Goal: Task Accomplishment & Management: Use online tool/utility

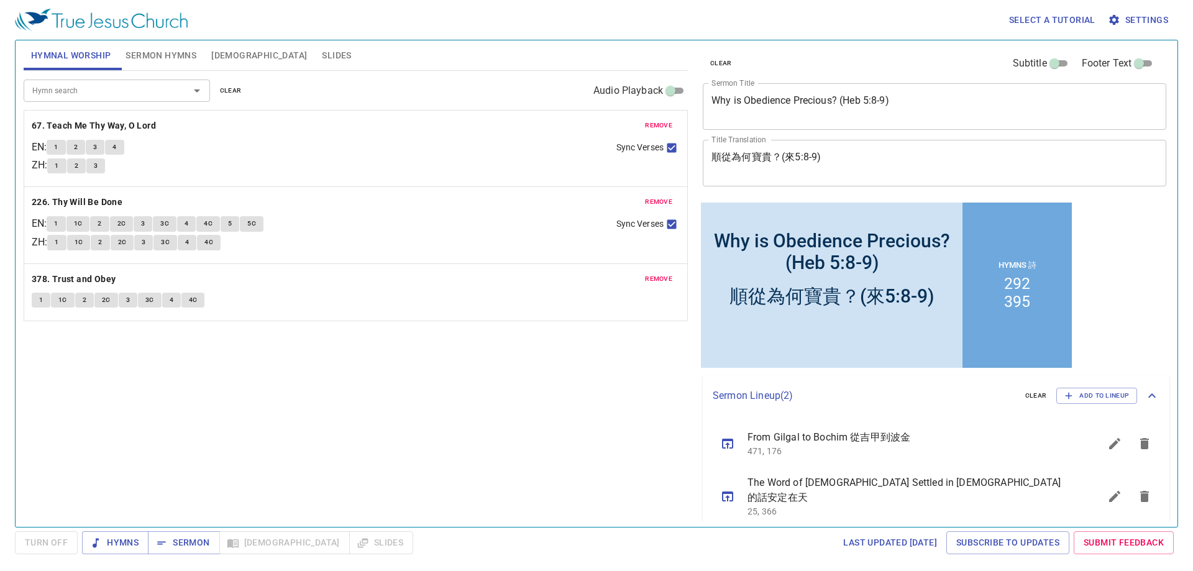
click at [173, 49] on span "Sermon Hymns" at bounding box center [161, 56] width 71 height 16
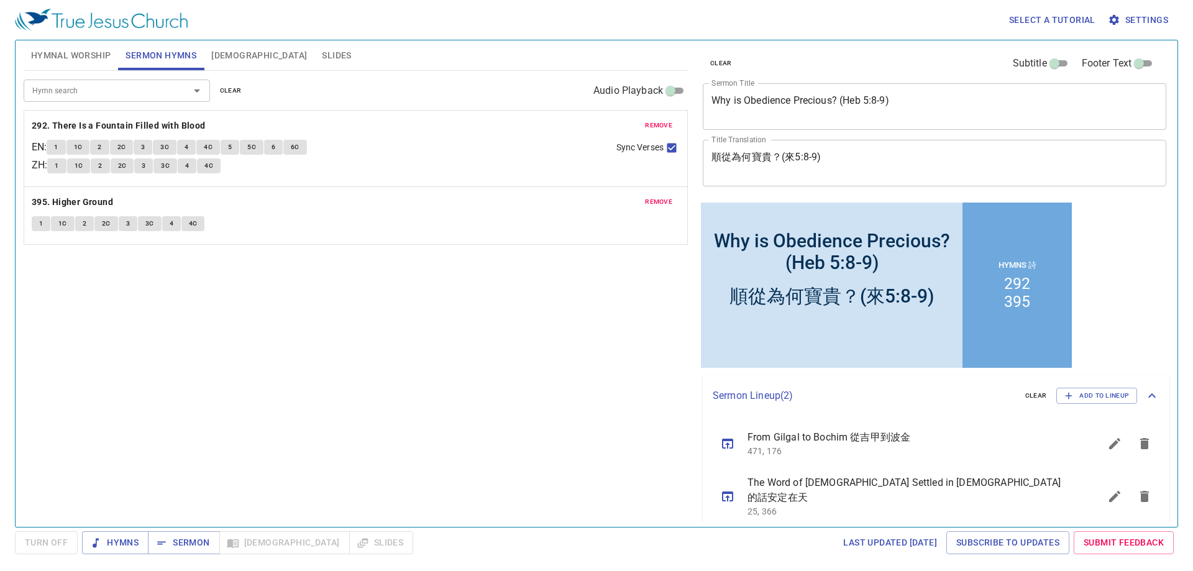
click at [232, 88] on span "clear" at bounding box center [231, 90] width 22 height 11
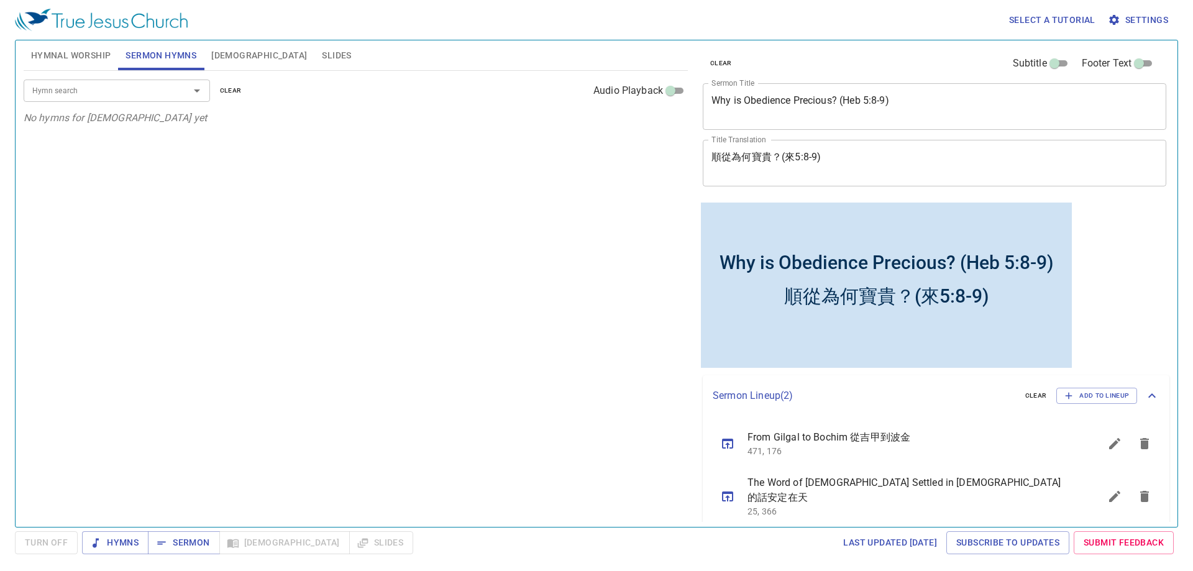
click at [81, 55] on span "Hymnal Worship" at bounding box center [71, 56] width 80 height 16
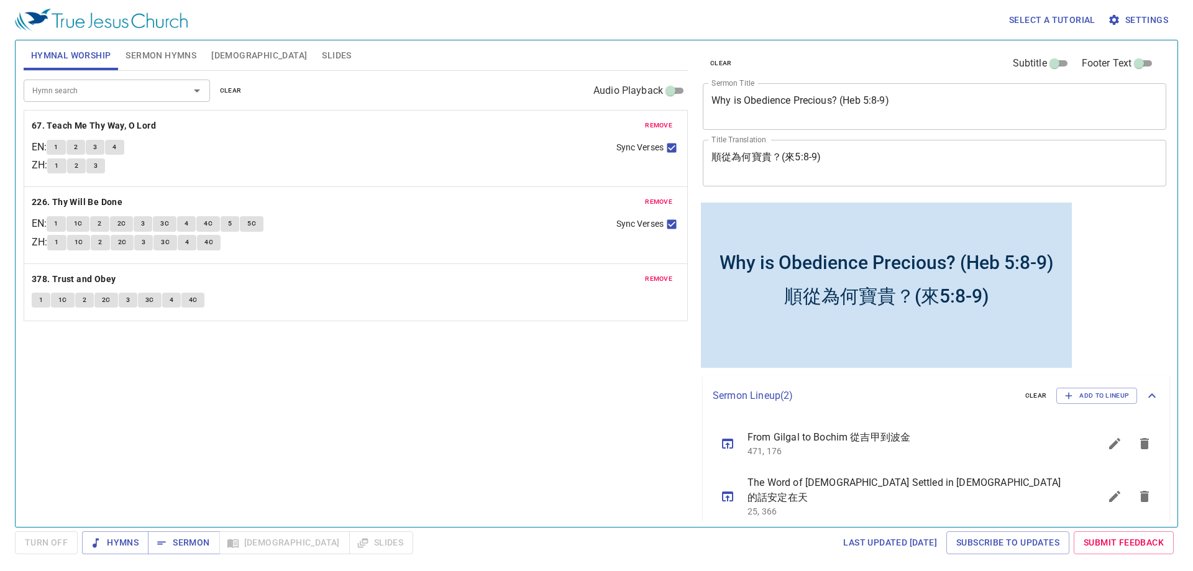
click at [240, 88] on button "clear" at bounding box center [230, 90] width 37 height 15
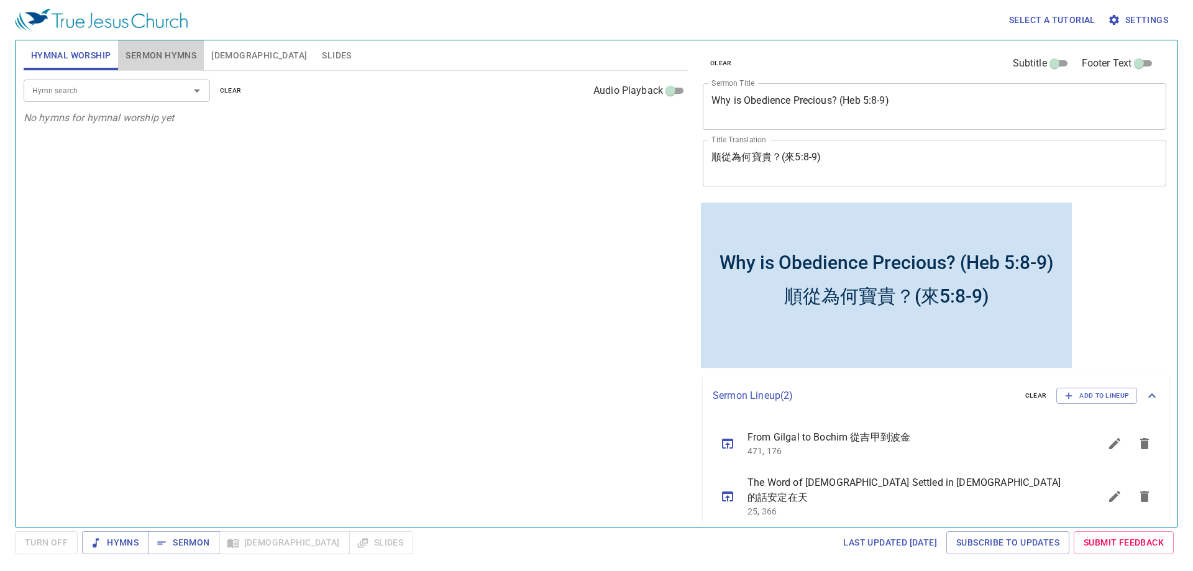
click at [158, 44] on button "Sermon Hymns" at bounding box center [161, 55] width 86 height 30
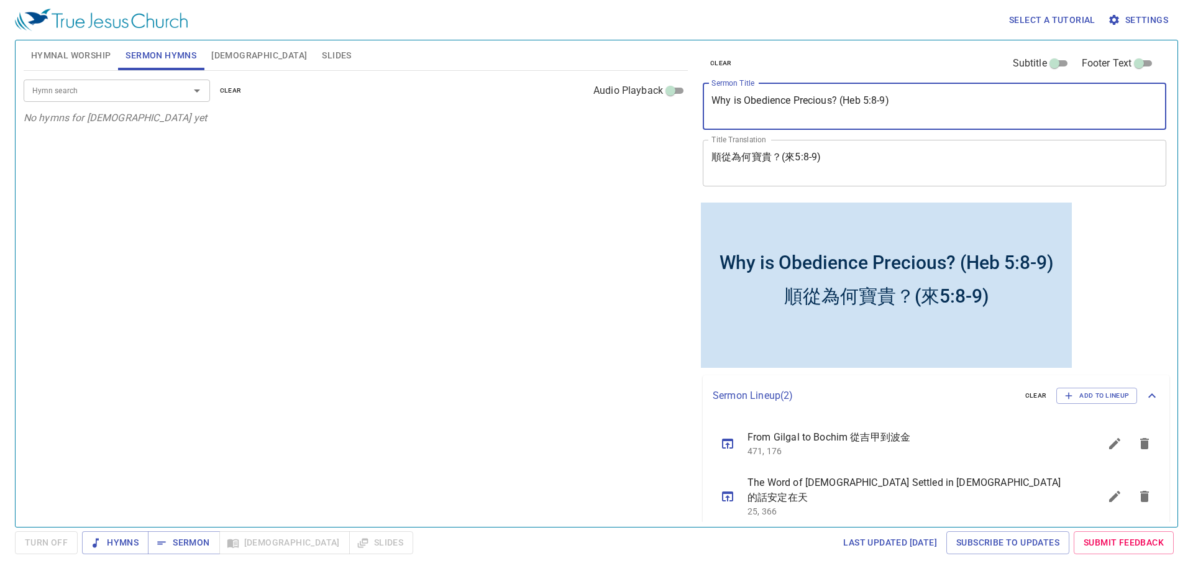
drag, startPoint x: 954, startPoint y: 101, endPoint x: 597, endPoint y: 113, distance: 357.4
click at [597, 113] on div "Hymnal Worship Sermon Hymns Bible Slides Hymn search Hymn search clear Audio Pl…" at bounding box center [597, 278] width 1156 height 486
paste textarea "Lord, My Soul Will Wait for Thee!"
type textarea "Lord, My Soul Will Wait for Thee!"
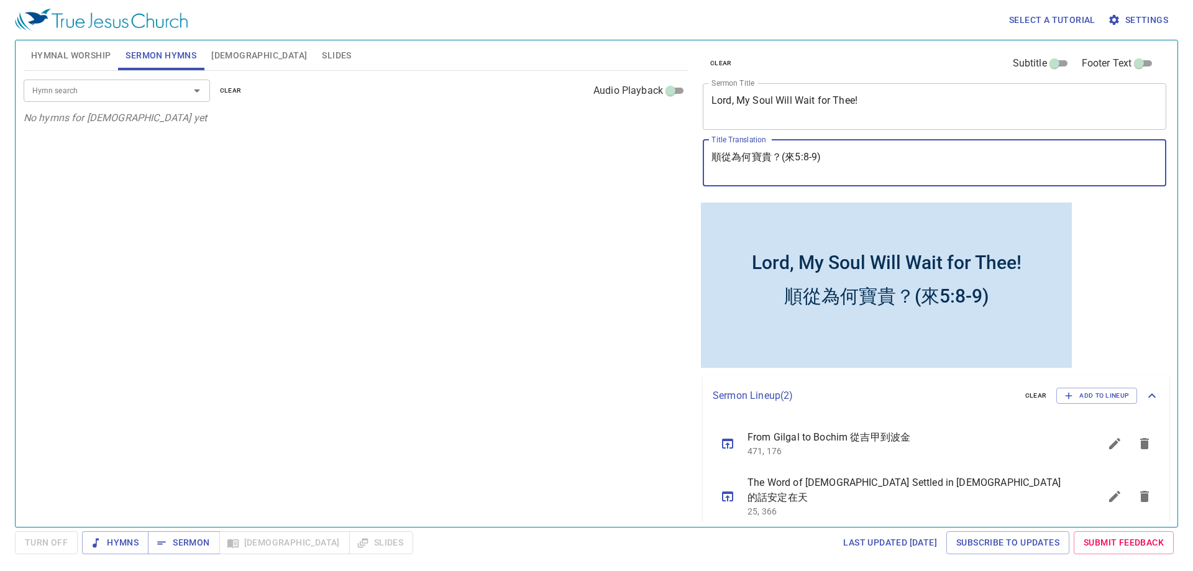
drag, startPoint x: 852, startPoint y: 158, endPoint x: 652, endPoint y: 171, distance: 200.5
click at [652, 171] on div "Hymnal Worship Sermon Hymns Bible Slides Hymn search Hymn search clear Audio Pl…" at bounding box center [597, 278] width 1156 height 486
paste textarea "主、我等侯祢！"
type textarea "主、我等侯祢！"
click at [1148, 439] on icon "sermon lineup list" at bounding box center [1144, 443] width 15 height 15
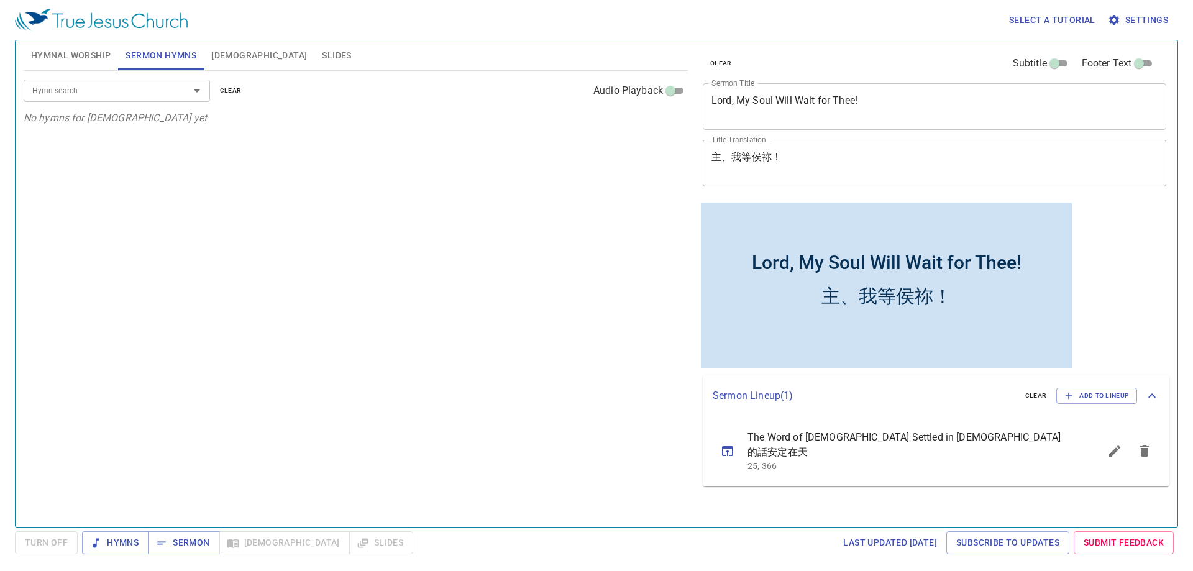
click at [1148, 444] on icon "sermon lineup list" at bounding box center [1144, 451] width 15 height 15
click at [119, 96] on input "Hymn search" at bounding box center [98, 90] width 142 height 14
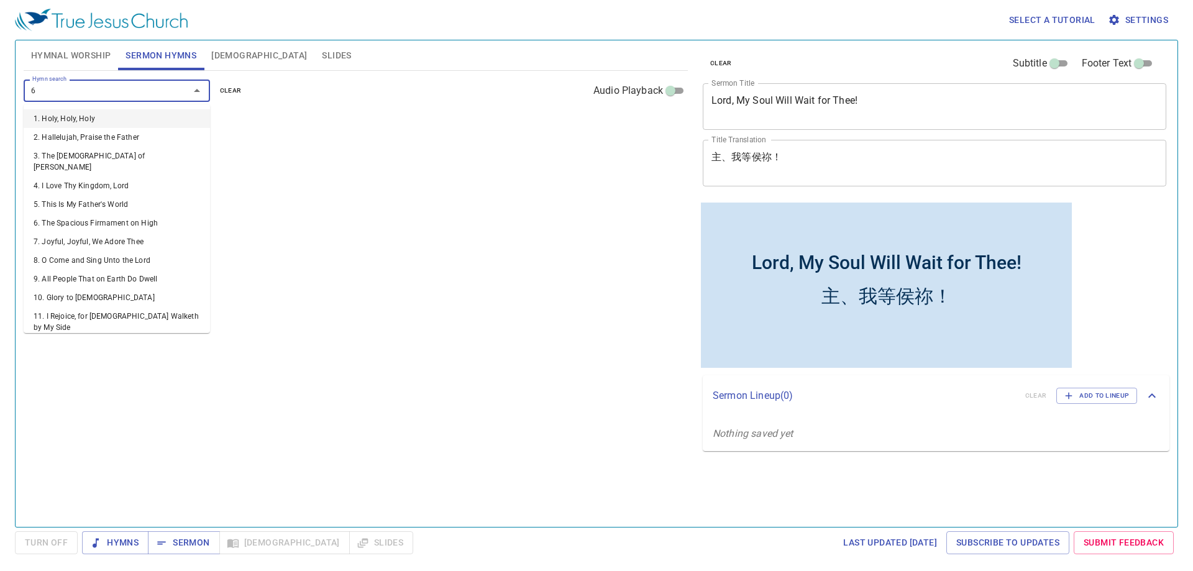
type input "66"
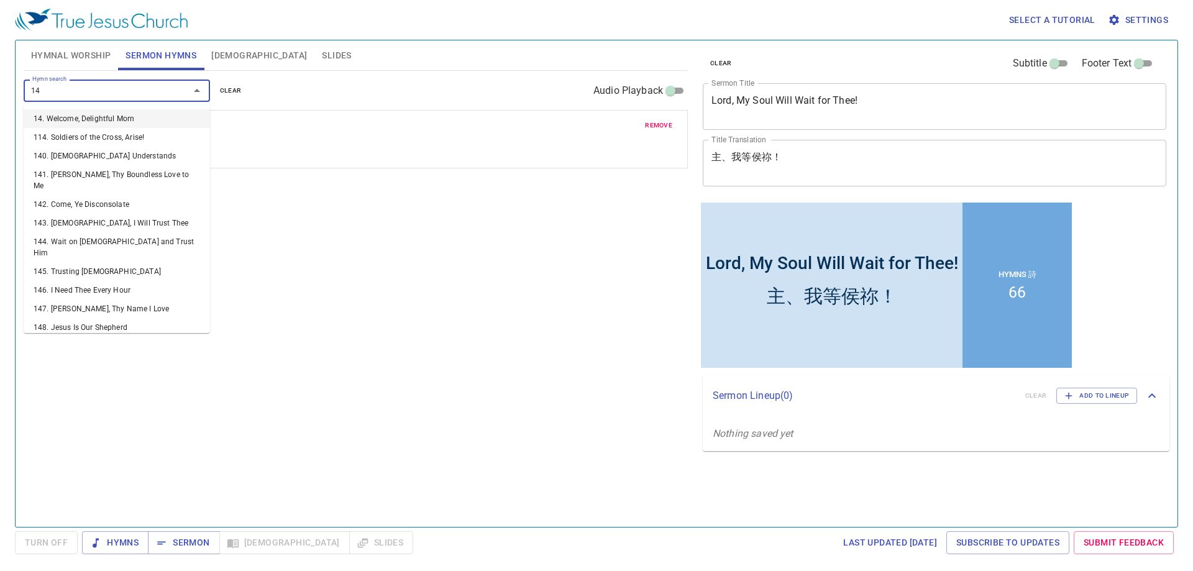
type input "144"
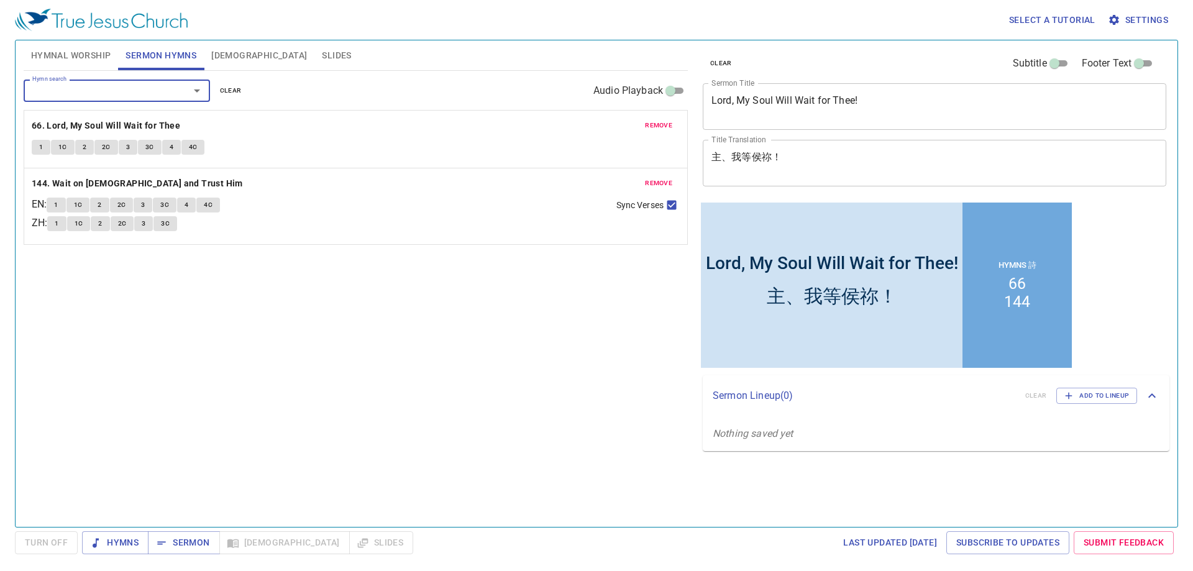
click at [477, 287] on div "Hymn search Hymn search clear Audio Playback remove 66. Lord, My Soul Will Wait…" at bounding box center [356, 293] width 664 height 445
click at [57, 53] on span "Hymnal Worship" at bounding box center [71, 56] width 80 height 16
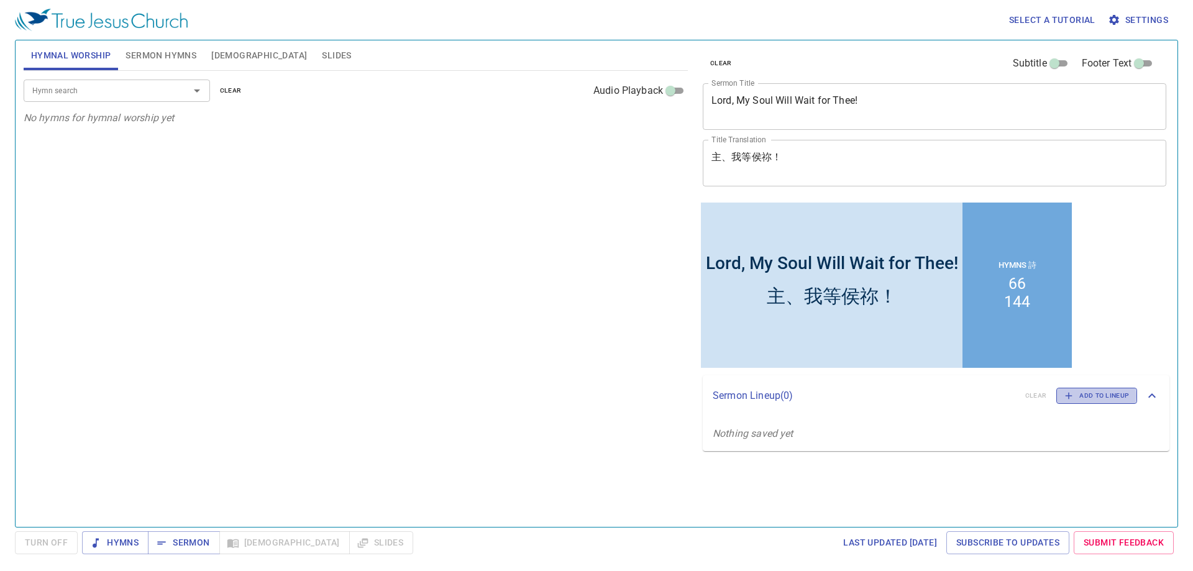
click at [1083, 396] on span "Add to Lineup" at bounding box center [1096, 395] width 65 height 11
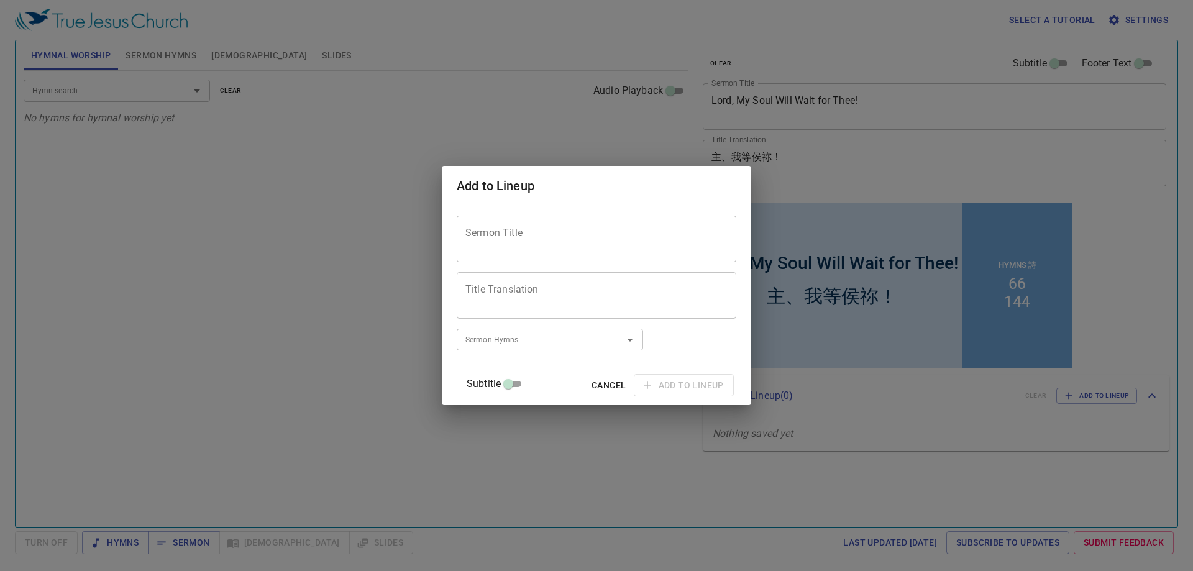
click at [522, 233] on textarea "Sermon Title" at bounding box center [596, 239] width 262 height 24
paste textarea "Three Sights to Calm Our Anxious Souls"
type textarea "Three Sights to Calm Our Anxious Souls"
click at [537, 301] on textarea "Title Translation" at bounding box center [596, 295] width 262 height 24
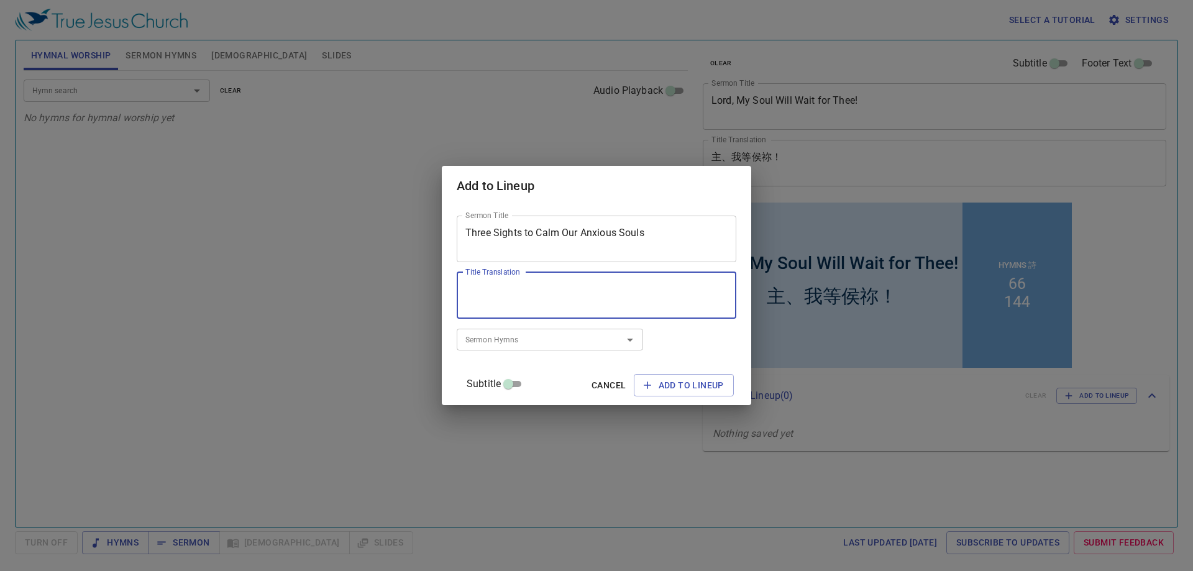
paste textarea "止息憂慮三景象"
type textarea "止息憂慮三景象"
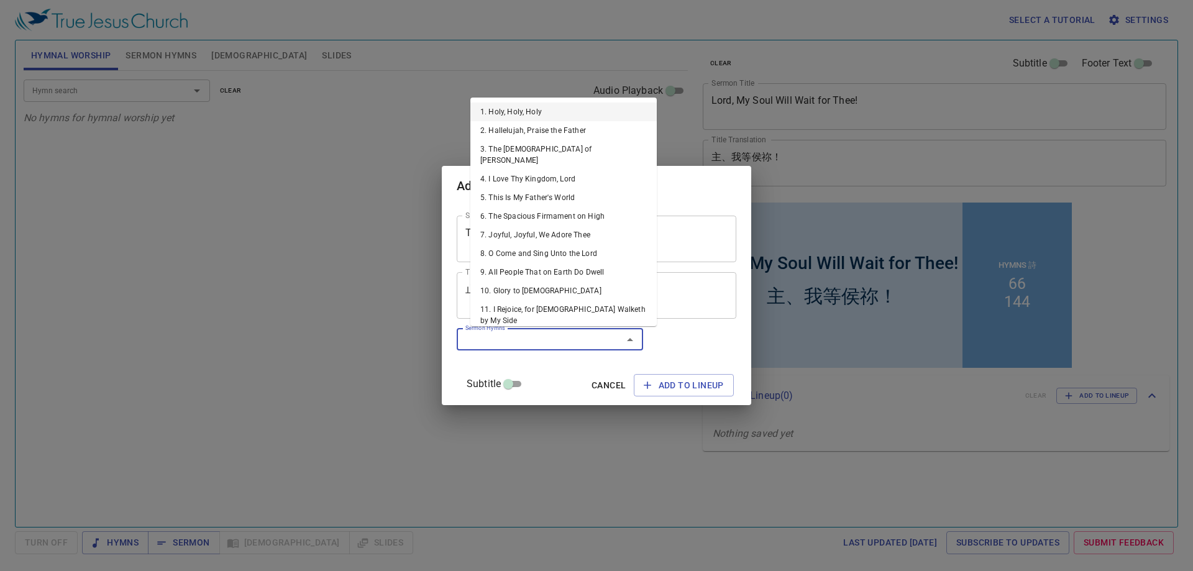
click at [563, 334] on input "Sermon Hymns" at bounding box center [531, 339] width 142 height 14
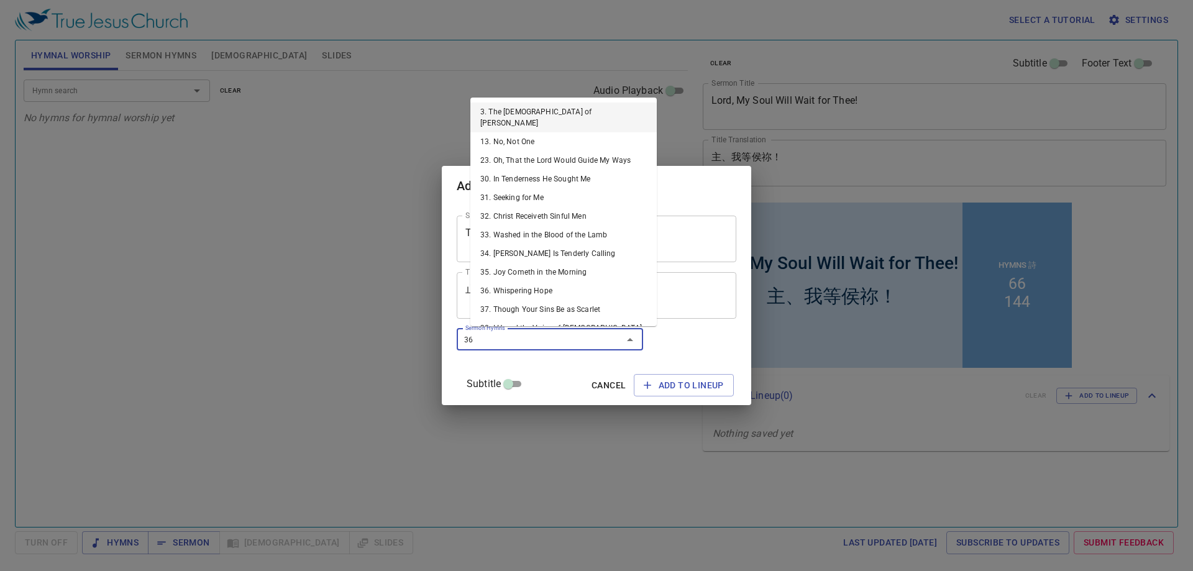
type input "367"
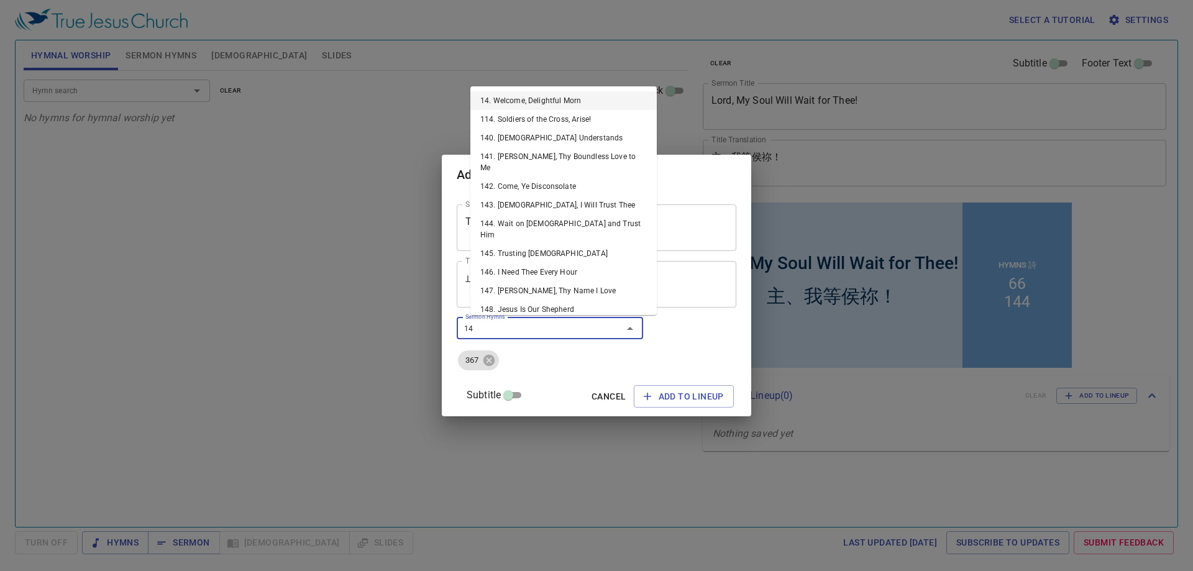
type input "147"
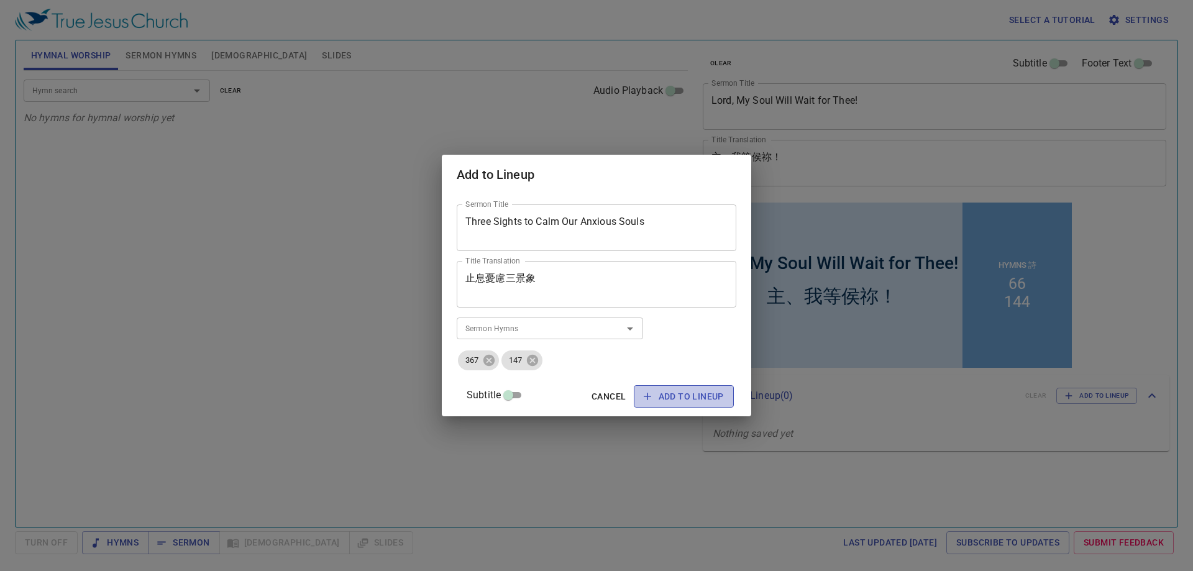
click at [641, 393] on icon "button" at bounding box center [647, 396] width 12 height 12
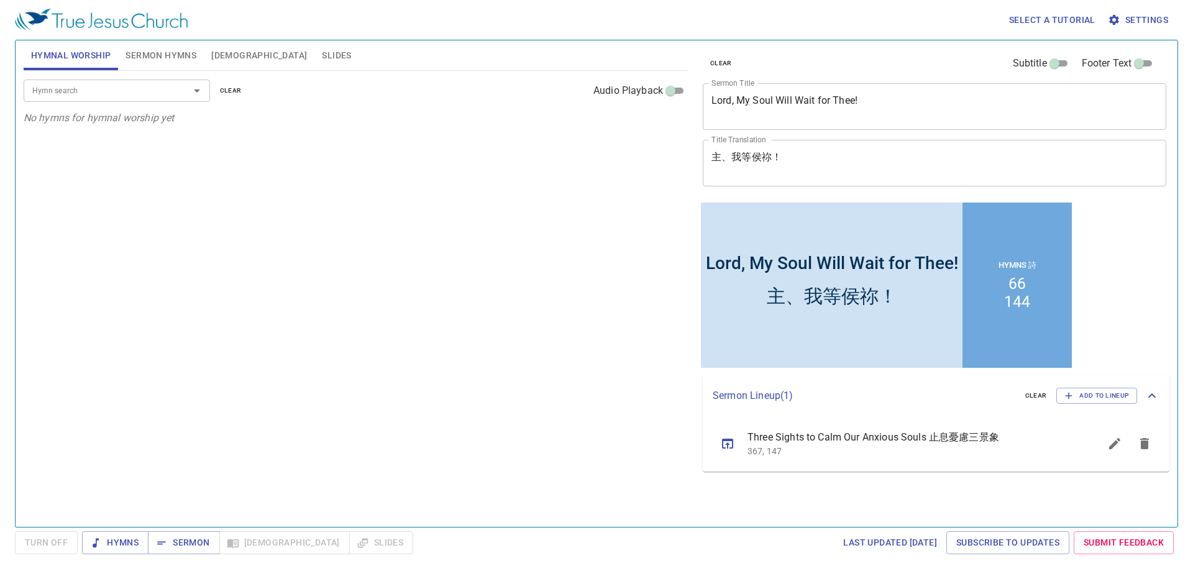
click at [511, 436] on div "Hymn search Hymn search clear Audio Playback No hymns for hymnal worship yet" at bounding box center [356, 293] width 664 height 445
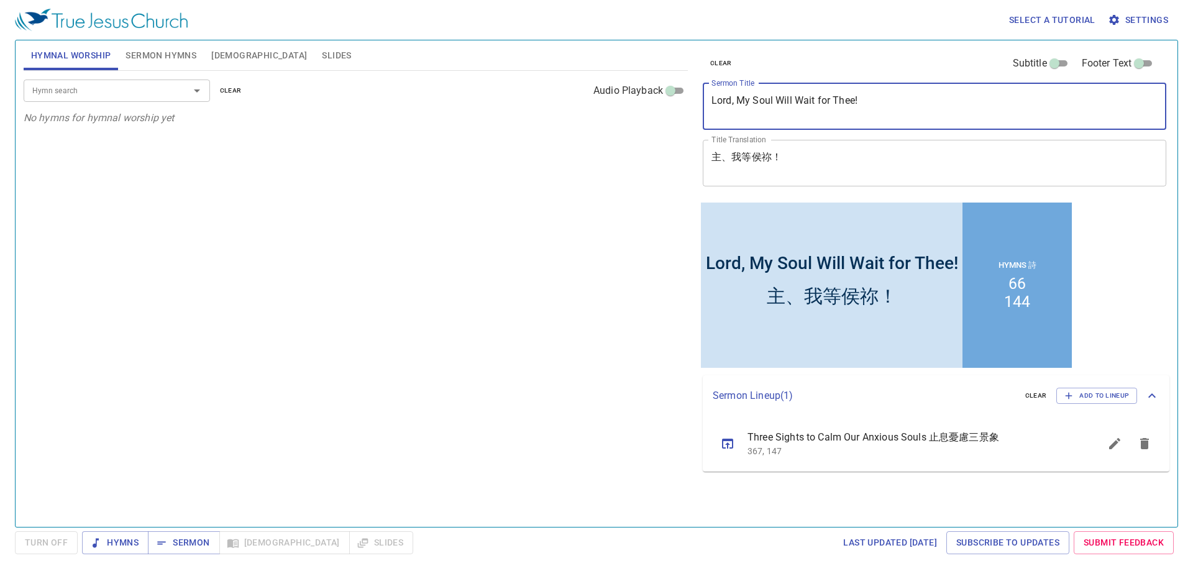
drag, startPoint x: 877, startPoint y: 106, endPoint x: 626, endPoint y: 101, distance: 251.1
click at [626, 101] on div "Hymnal Worship Sermon Hymns Bible Slides Hymn search Hymn search clear Audio Pl…" at bounding box center [597, 278] width 1156 height 486
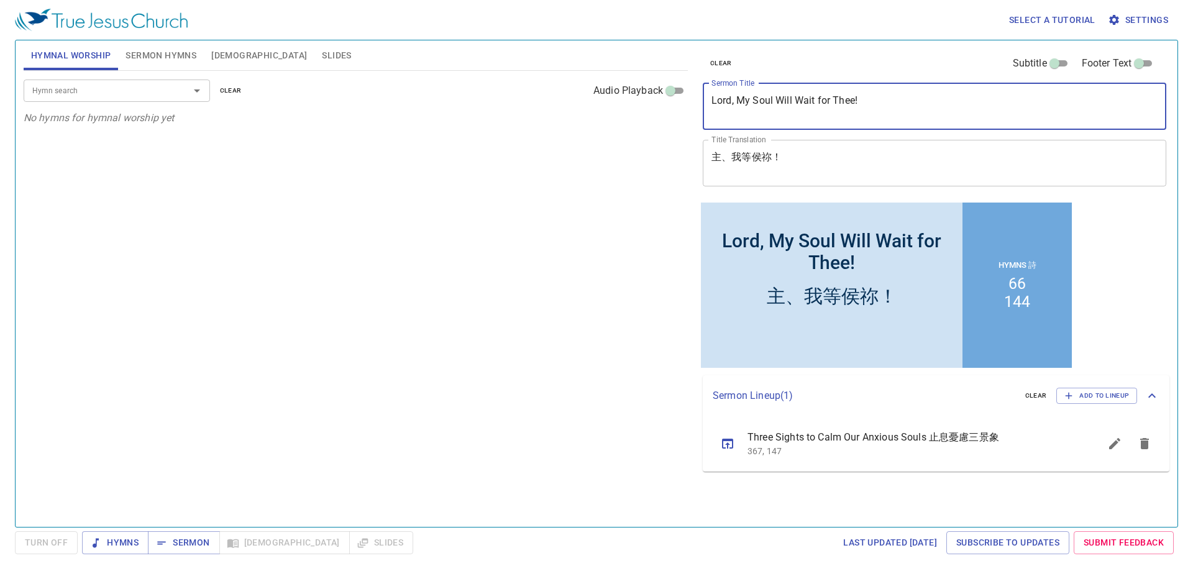
drag, startPoint x: 868, startPoint y: 109, endPoint x: 681, endPoint y: 108, distance: 187.0
click at [681, 108] on div "Hymnal Worship Sermon Hymns Bible Slides Hymn search Hymn search clear Audio Pl…" at bounding box center [597, 278] width 1156 height 486
type textarea "Lord, My Soul Will Wait for Thee!"
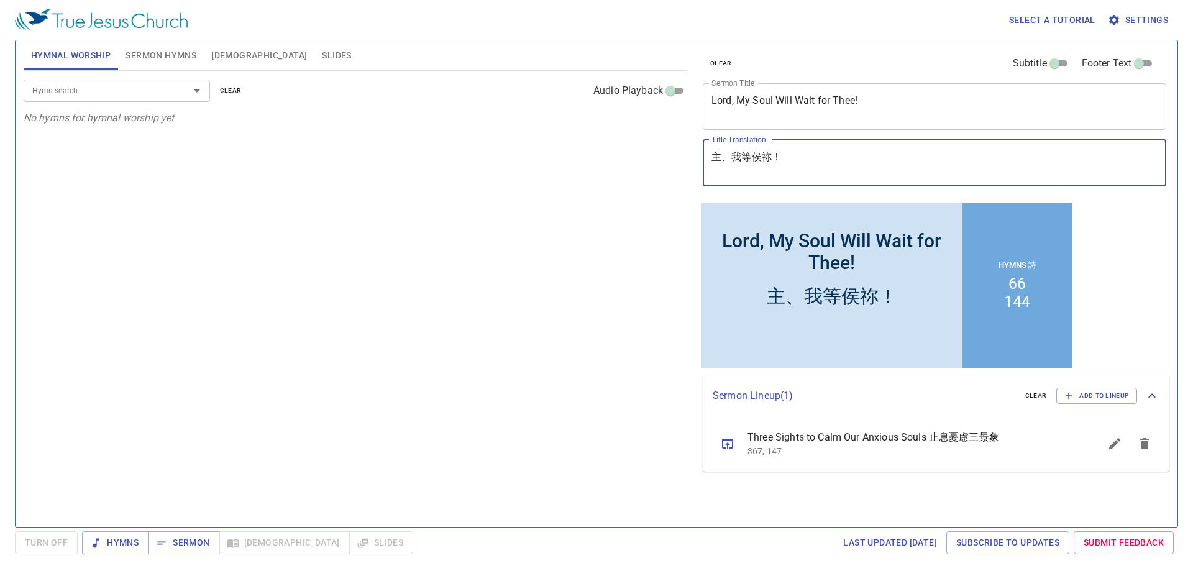
drag, startPoint x: 805, startPoint y: 152, endPoint x: 664, endPoint y: 153, distance: 141.7
click at [664, 153] on div "Hymnal Worship Sermon Hymns Bible Slides Hymn search Hymn search clear Audio Pl…" at bounding box center [597, 278] width 1156 height 486
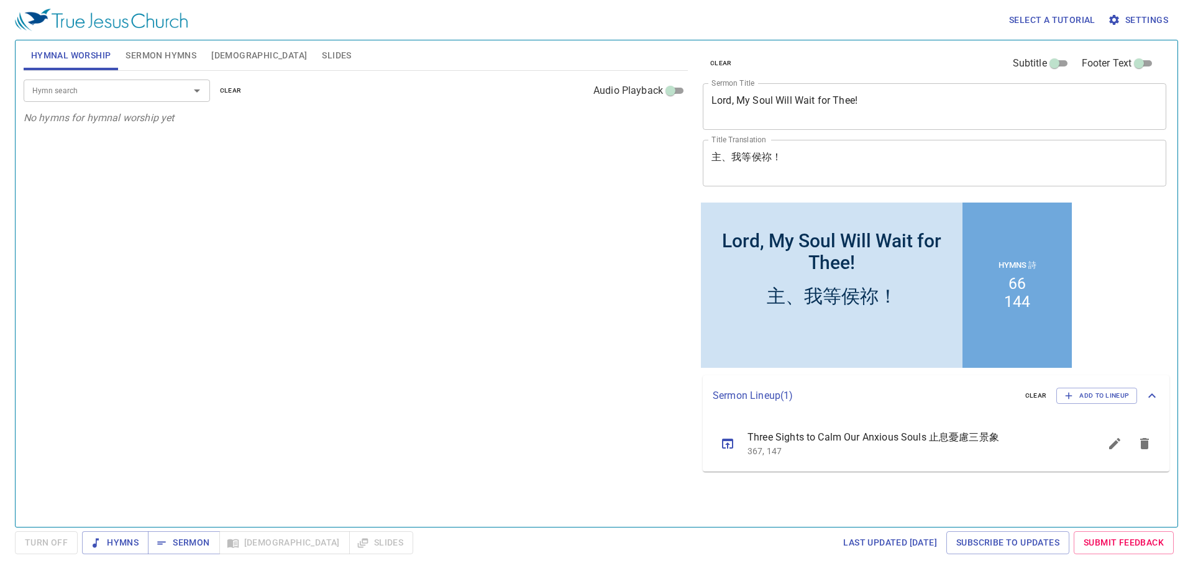
click at [137, 30] on img at bounding box center [101, 20] width 173 height 22
click at [146, 61] on span "Sermon Hymns" at bounding box center [161, 56] width 71 height 16
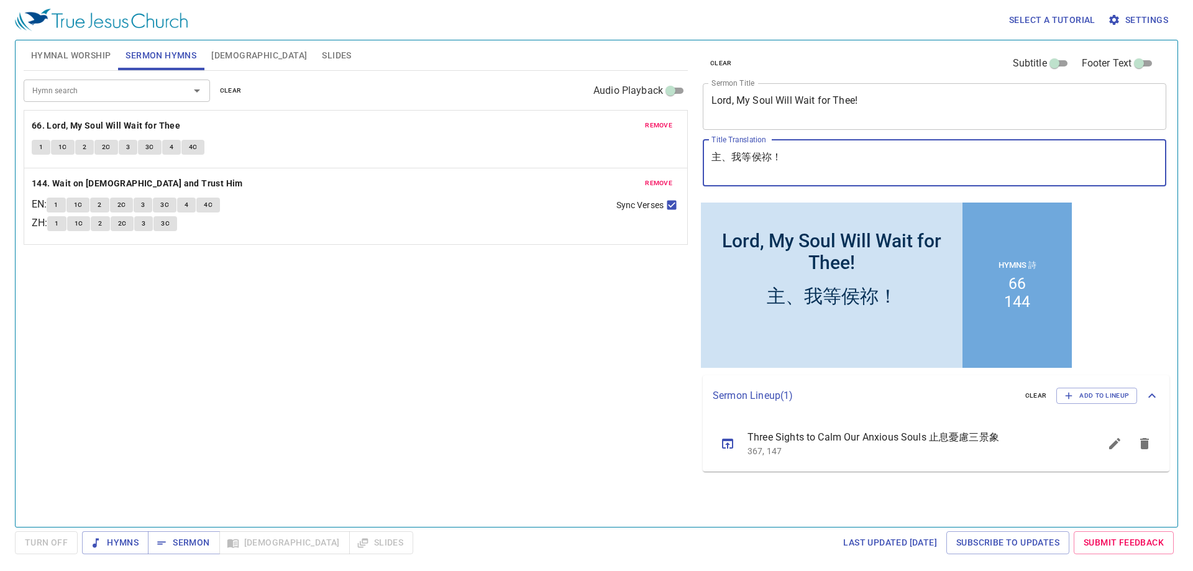
click at [777, 158] on textarea "主、我等侯祢！" at bounding box center [934, 163] width 446 height 24
drag, startPoint x: 778, startPoint y: 154, endPoint x: 662, endPoint y: 153, distance: 115.6
click at [662, 153] on div "Hymnal Worship Sermon Hymns Bible Slides Hymn search Hymn search clear Audio Pl…" at bounding box center [597, 278] width 1156 height 486
click at [54, 51] on span "Hymnal Worship" at bounding box center [71, 56] width 80 height 16
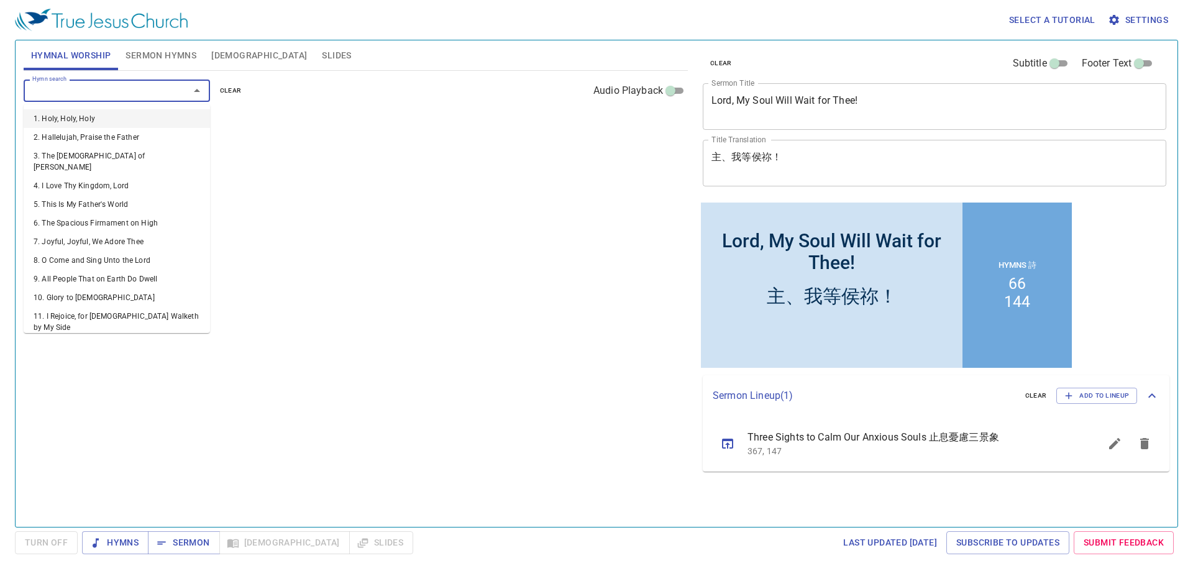
click at [148, 91] on input "Hymn search" at bounding box center [98, 90] width 142 height 14
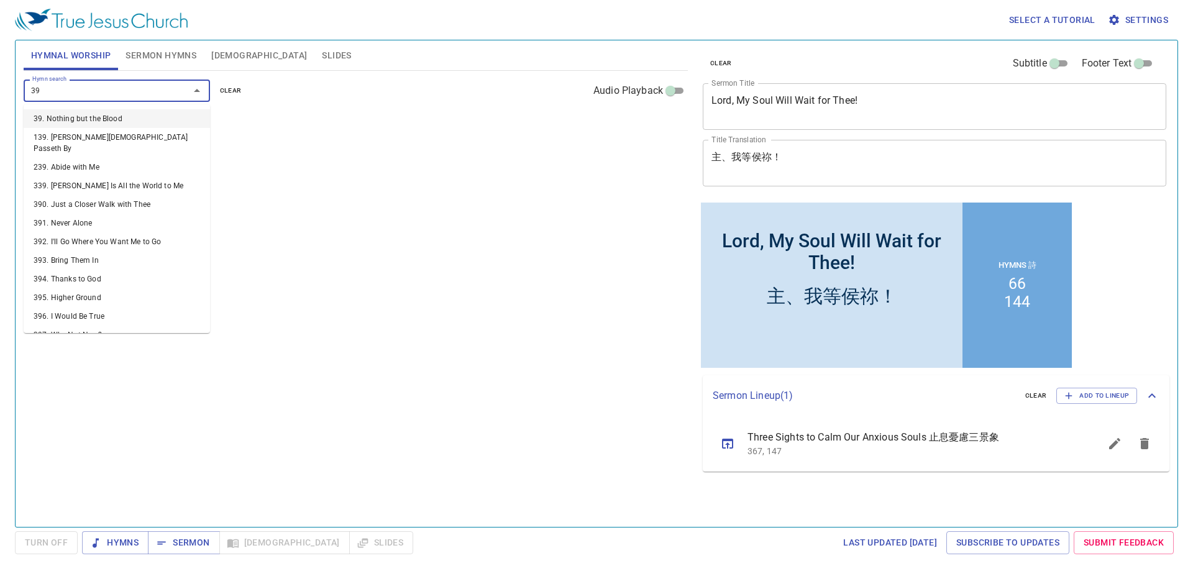
type input "398"
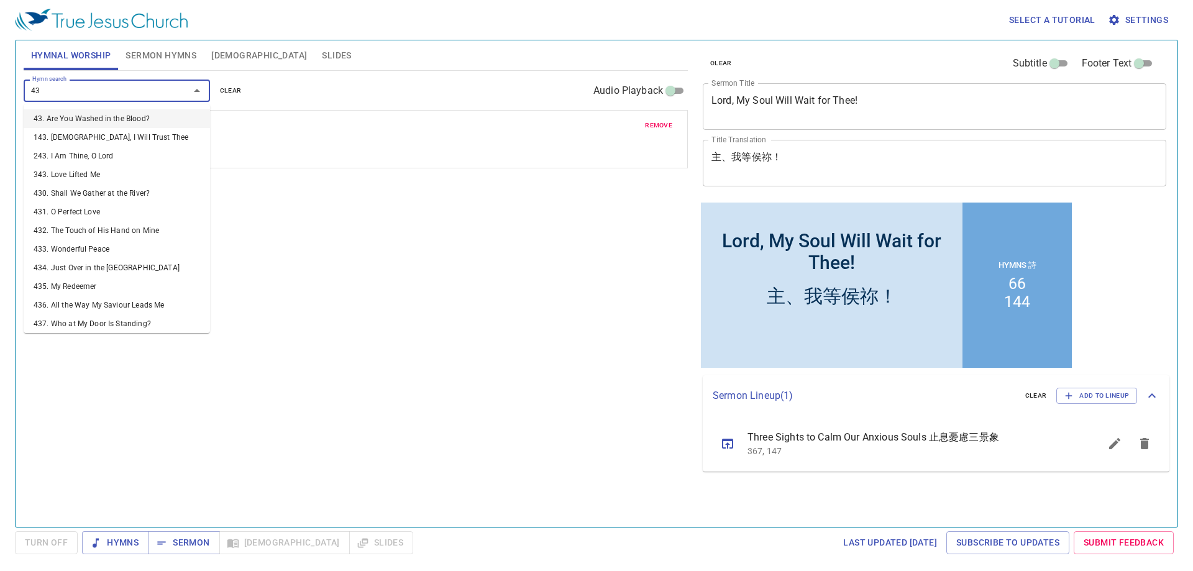
type input "439"
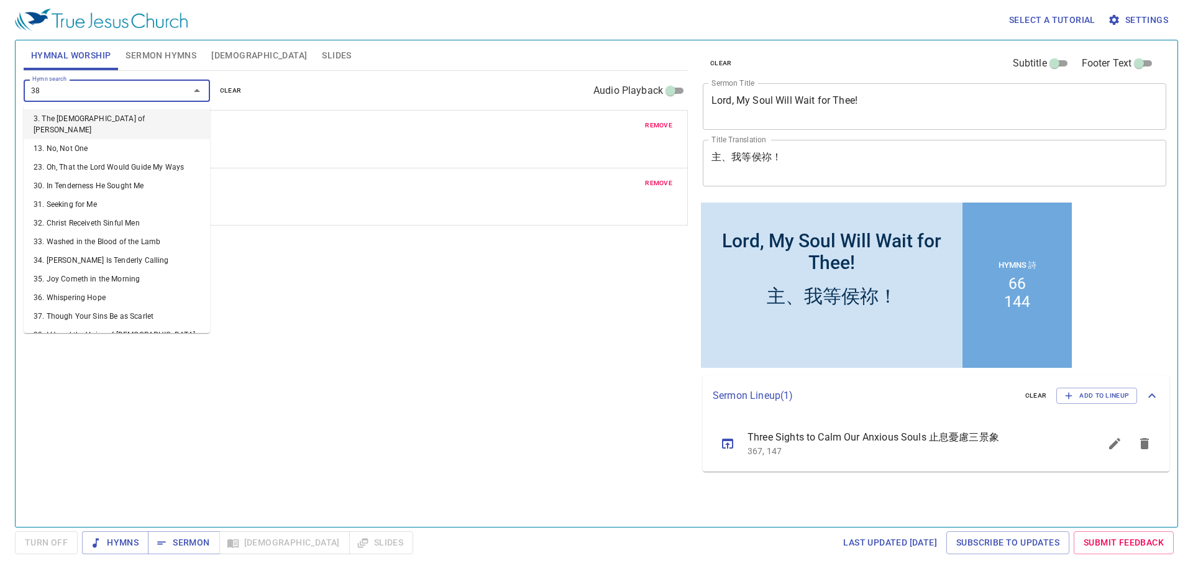
type input "383"
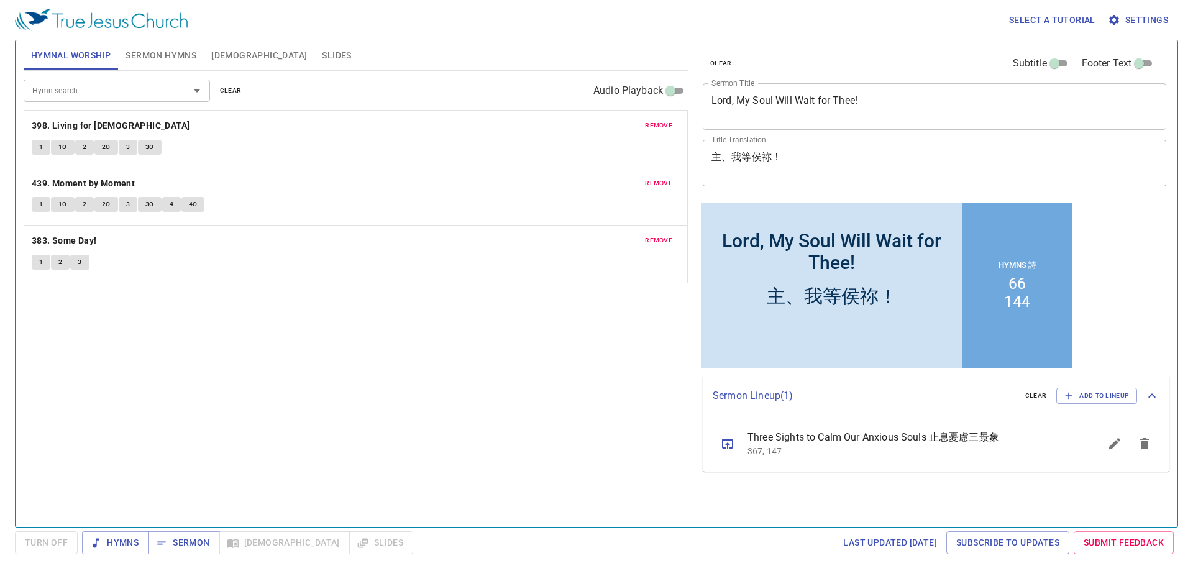
click at [204, 401] on div "Hymn search Hymn search clear Audio Playback remove 398. Living for Jesus 1 1C …" at bounding box center [356, 293] width 664 height 445
click at [116, 88] on input "Hymn search" at bounding box center [98, 90] width 142 height 14
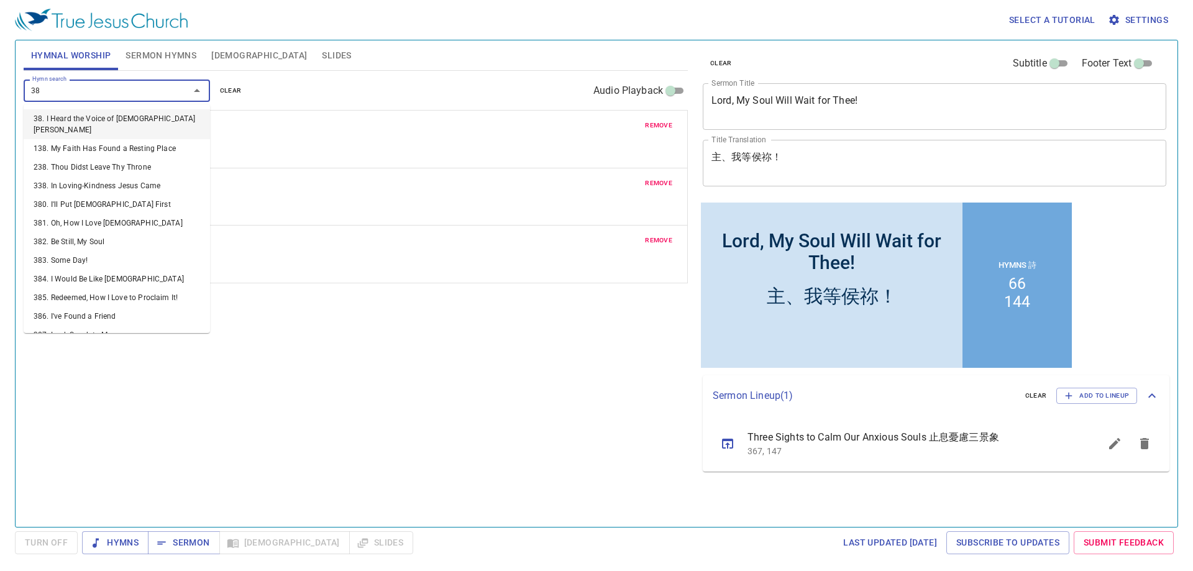
type input "382"
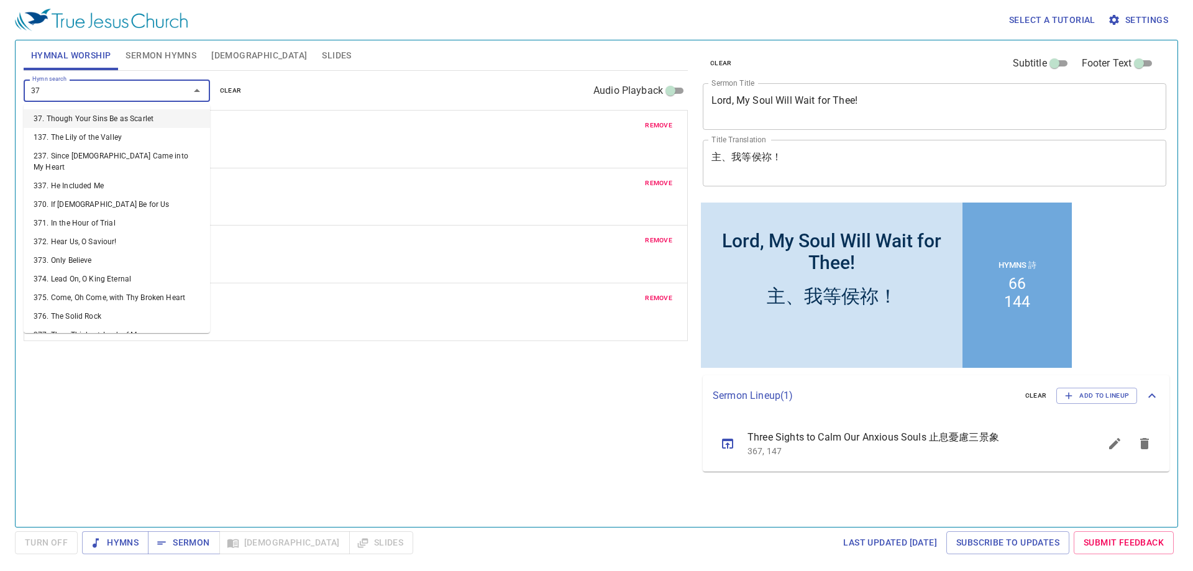
type input "379"
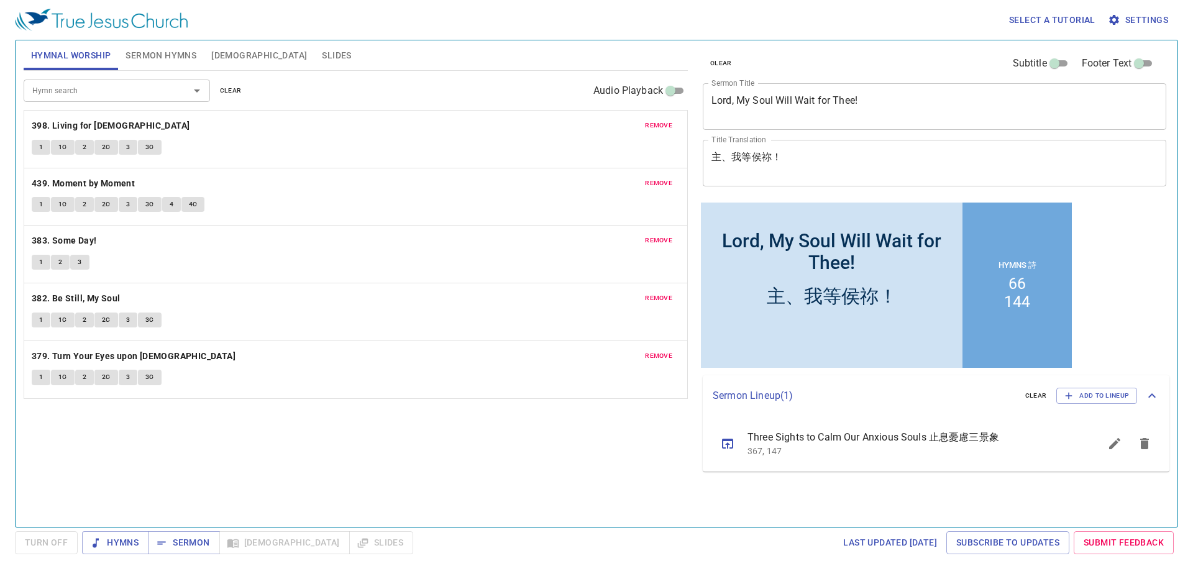
click at [256, 453] on div "Hymn search Hymn search clear Audio Playback remove 398. Living for Jesus 1 1C …" at bounding box center [356, 293] width 664 height 445
click at [128, 536] on span "Hymns" at bounding box center [115, 543] width 47 height 16
click at [104, 122] on b "398. Living for [DEMOGRAPHIC_DATA]" at bounding box center [111, 126] width 158 height 16
click at [45, 142] on button "1" at bounding box center [41, 147] width 19 height 15
click at [104, 178] on b "439. Moment by Moment" at bounding box center [83, 184] width 103 height 16
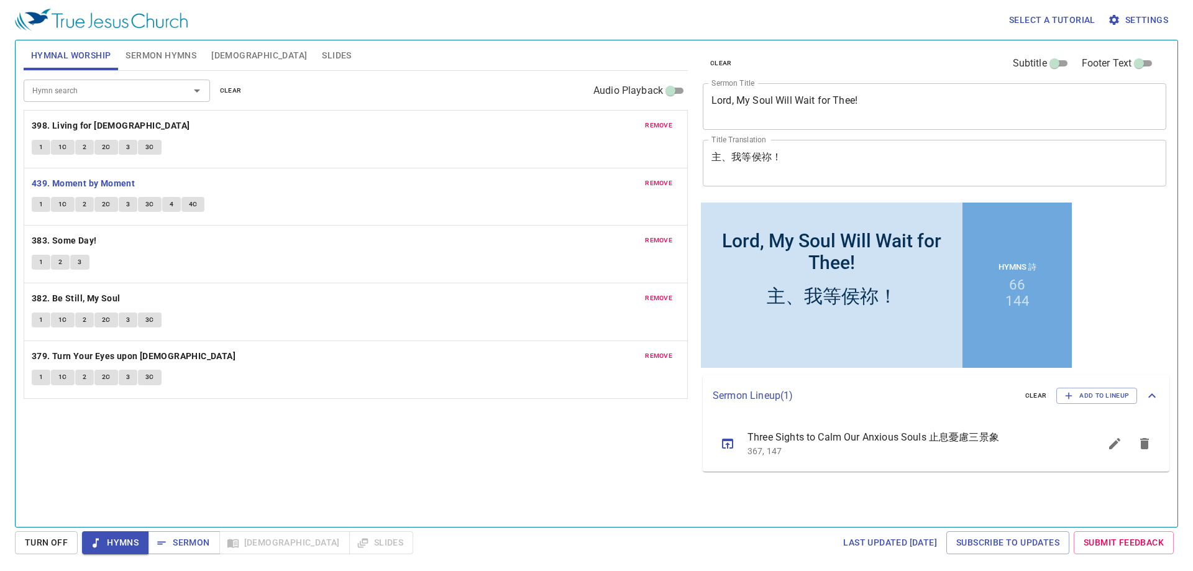
click at [36, 203] on button "1" at bounding box center [41, 204] width 19 height 15
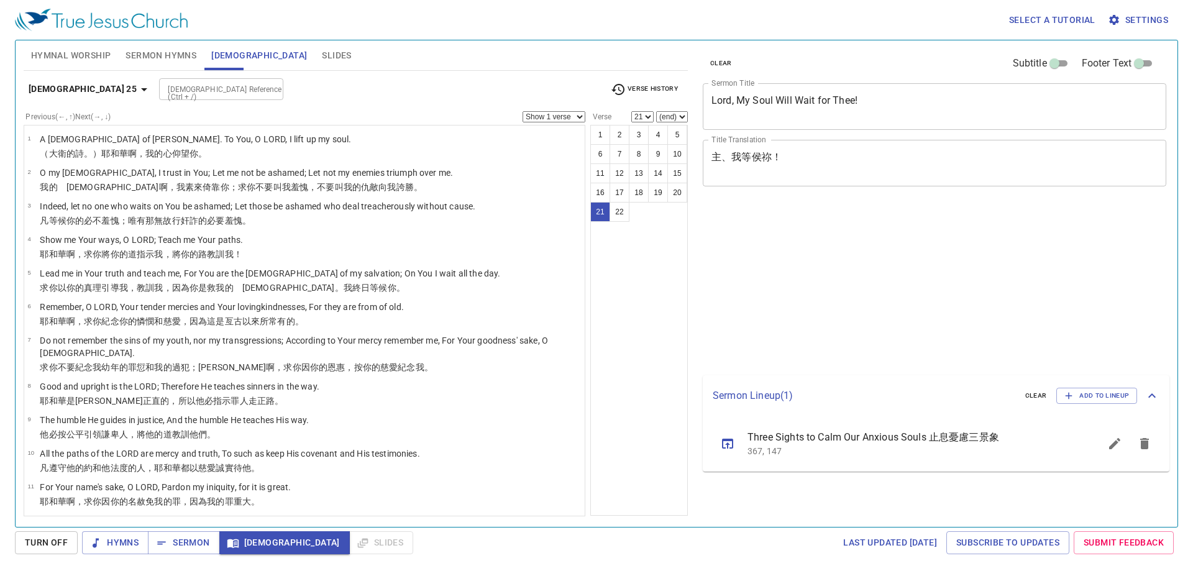
select select "21"
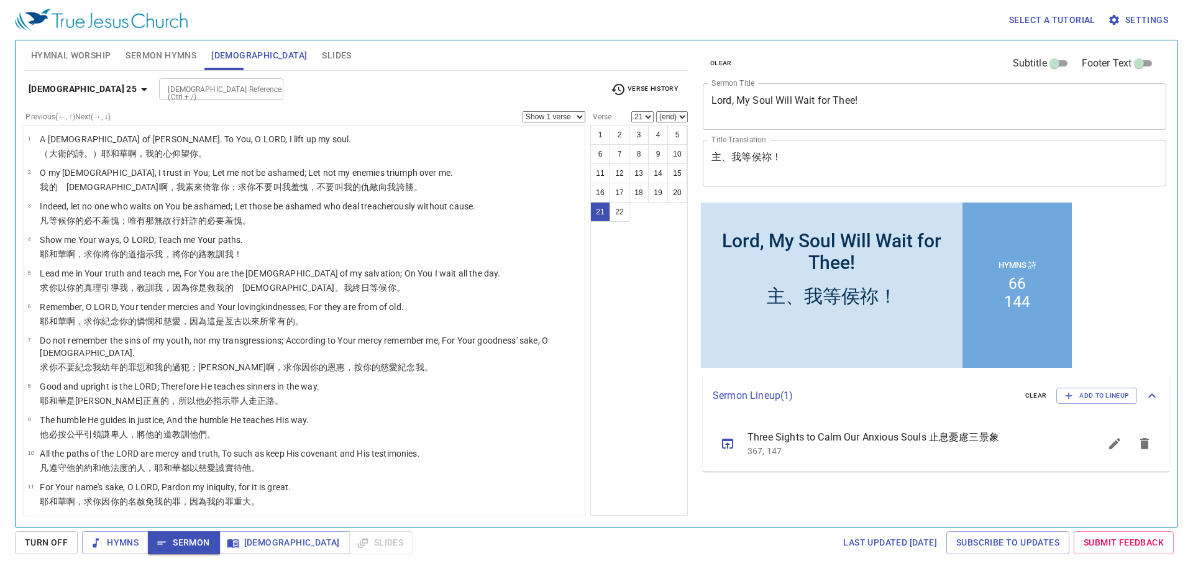
scroll to position [370, 0]
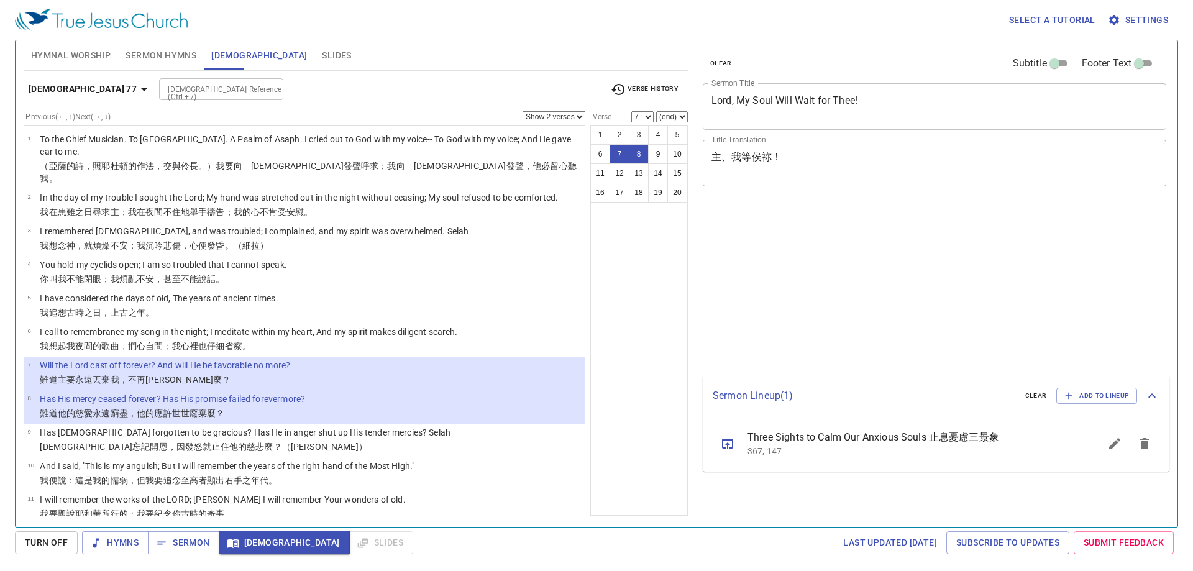
select select "2"
select select "7"
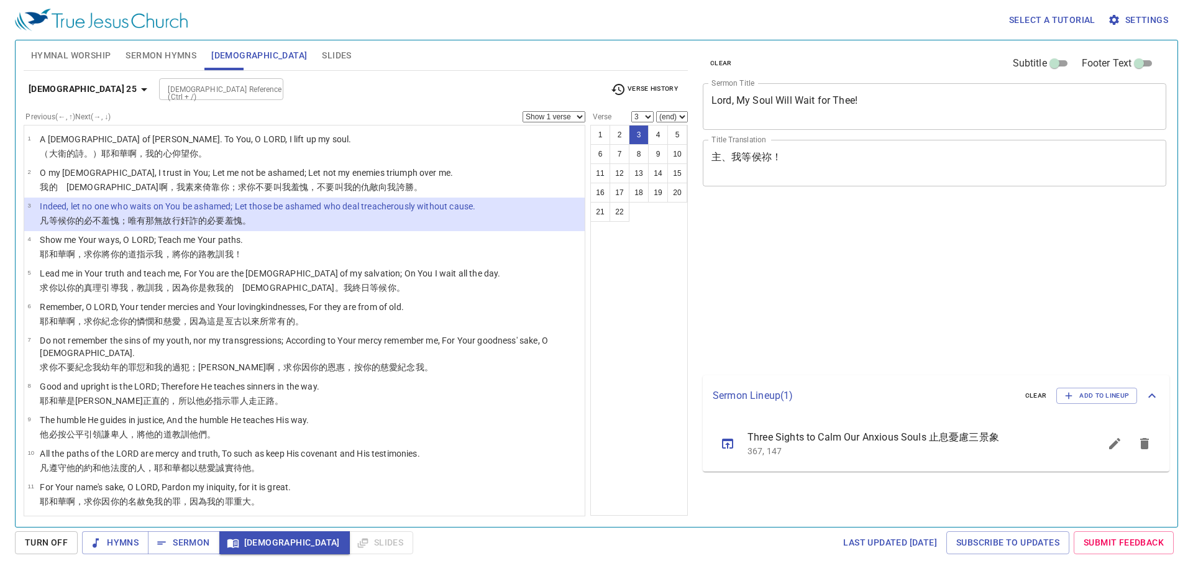
select select "3"
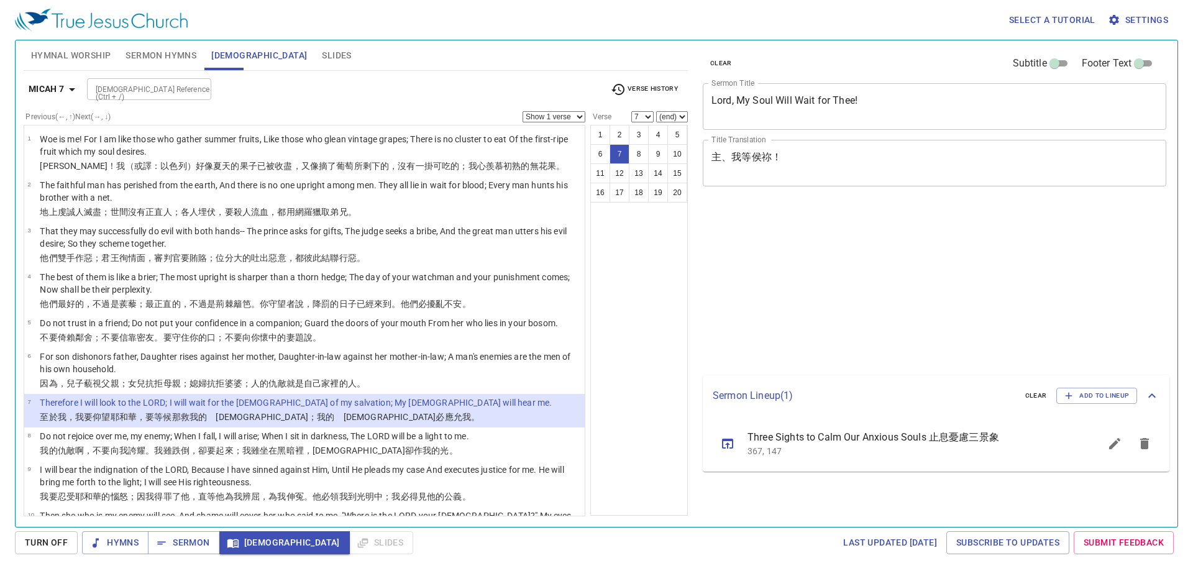
select select "7"
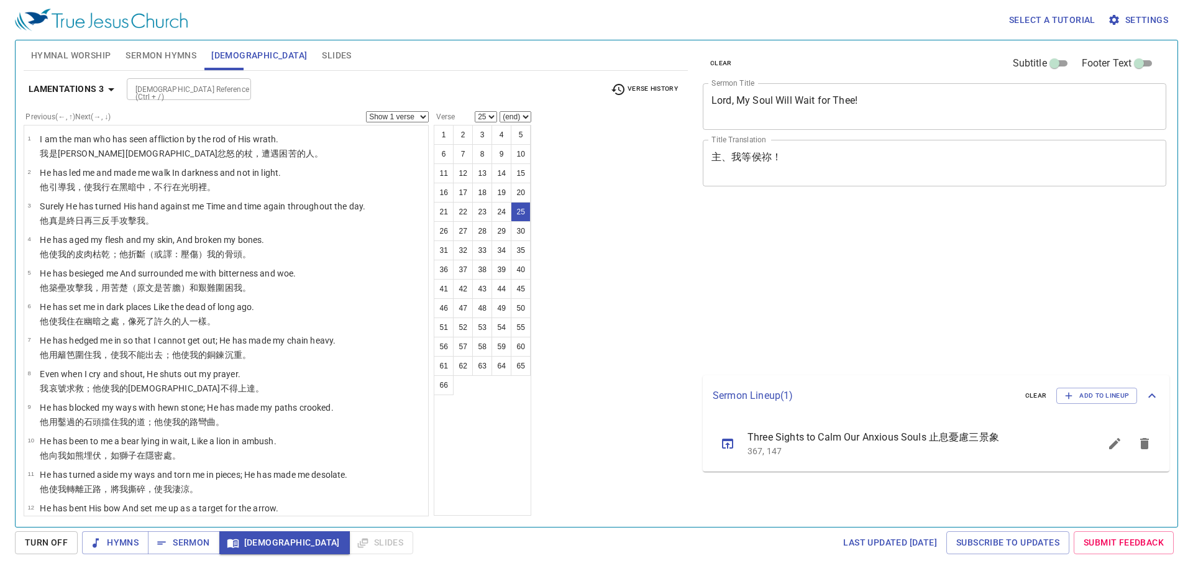
select select "25"
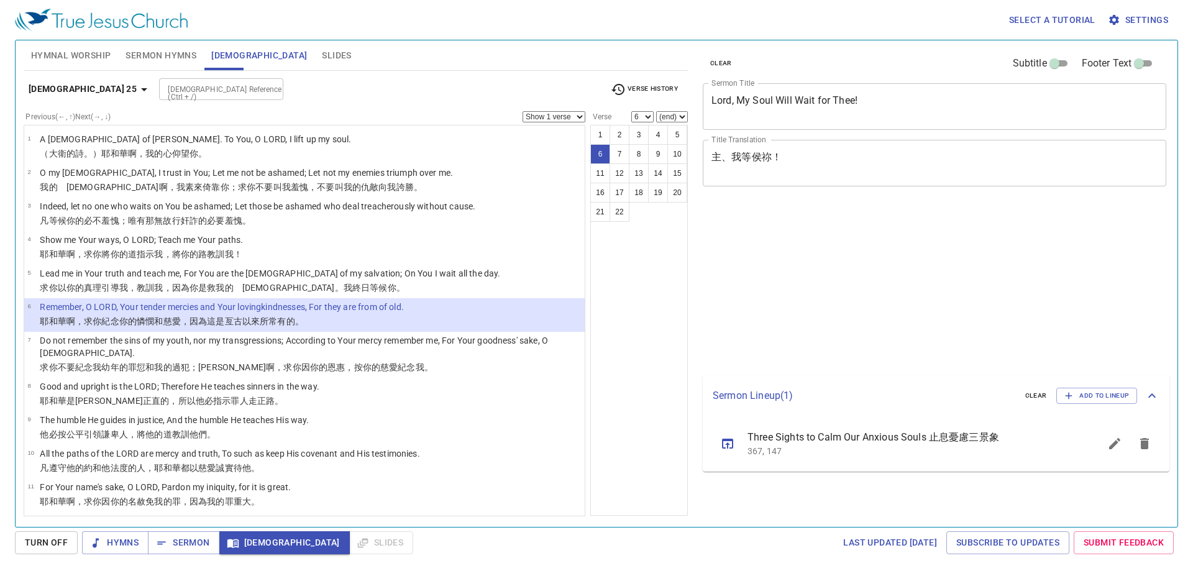
select select "6"
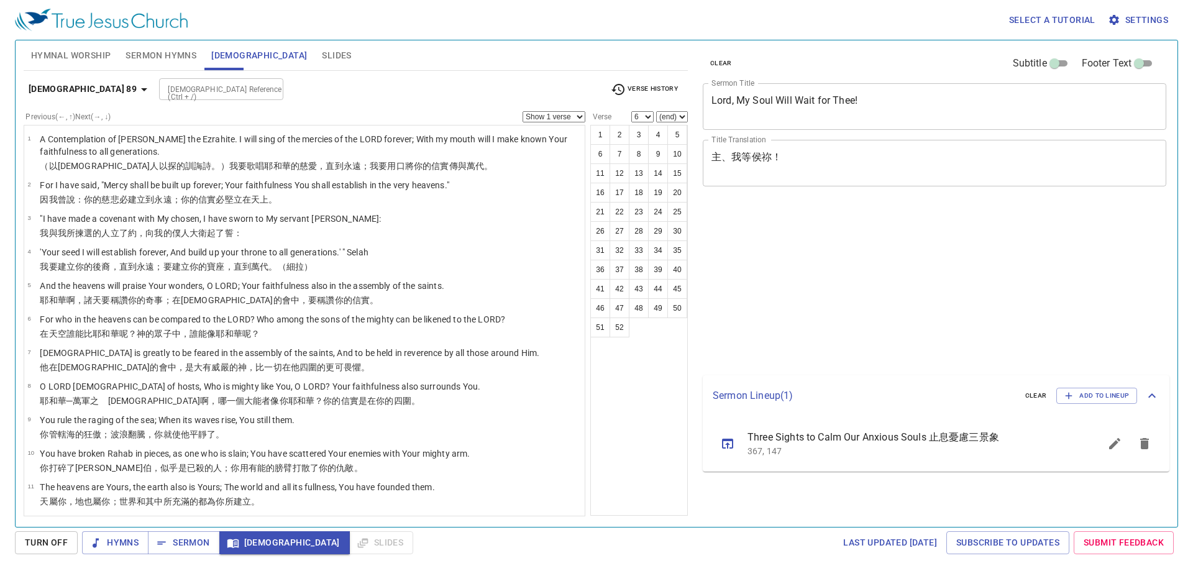
select select "6"
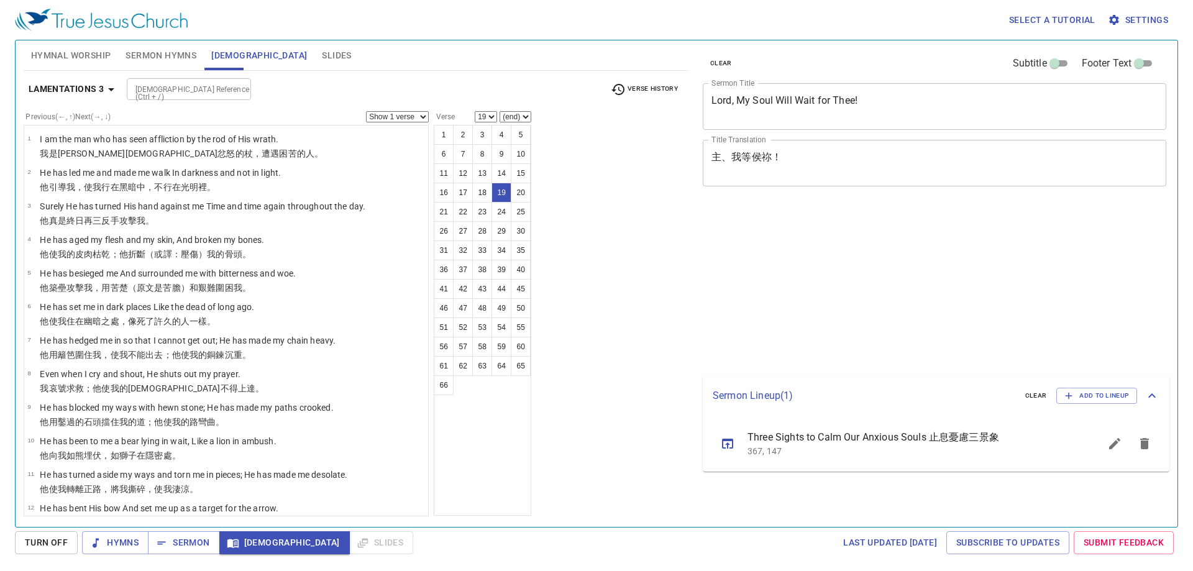
select select "19"
select select "23"
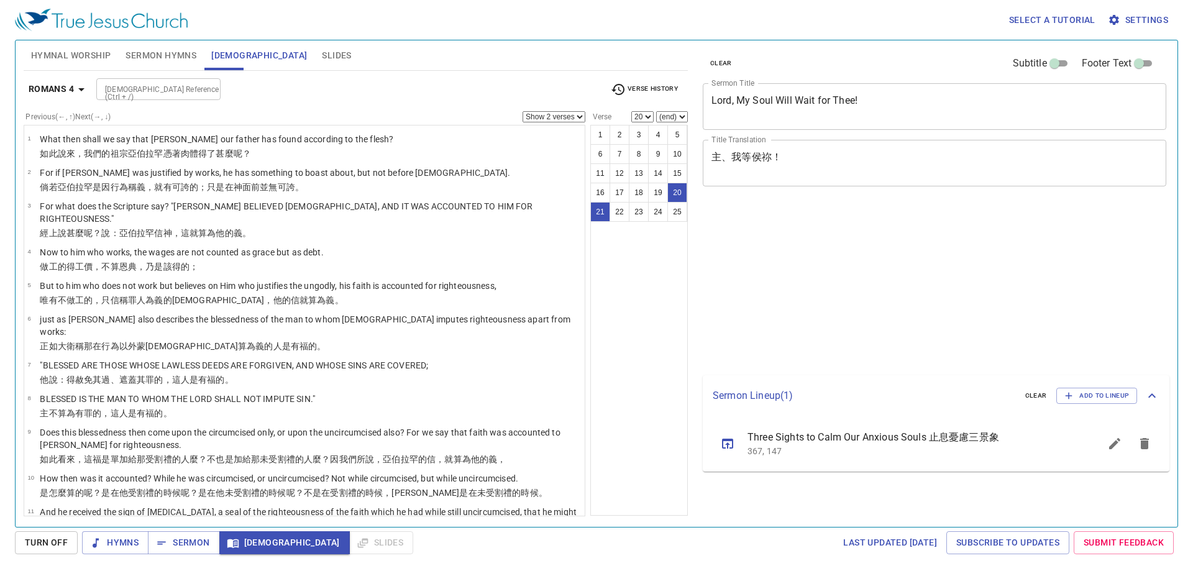
select select "2"
select select "20"
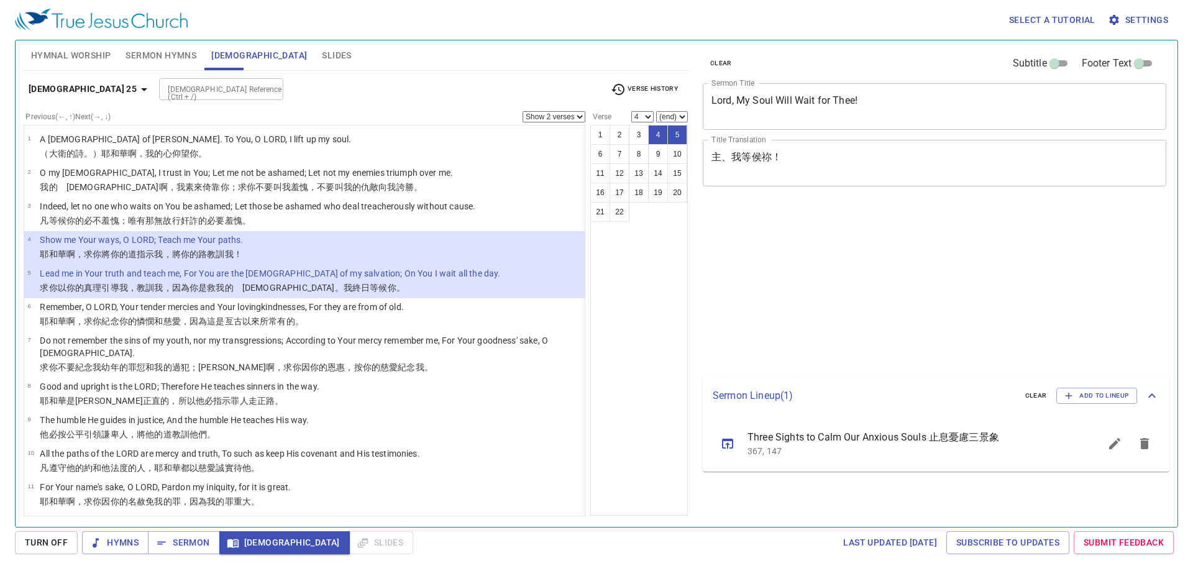
select select "2"
select select "4"
